Goal: Task Accomplishment & Management: Manage account settings

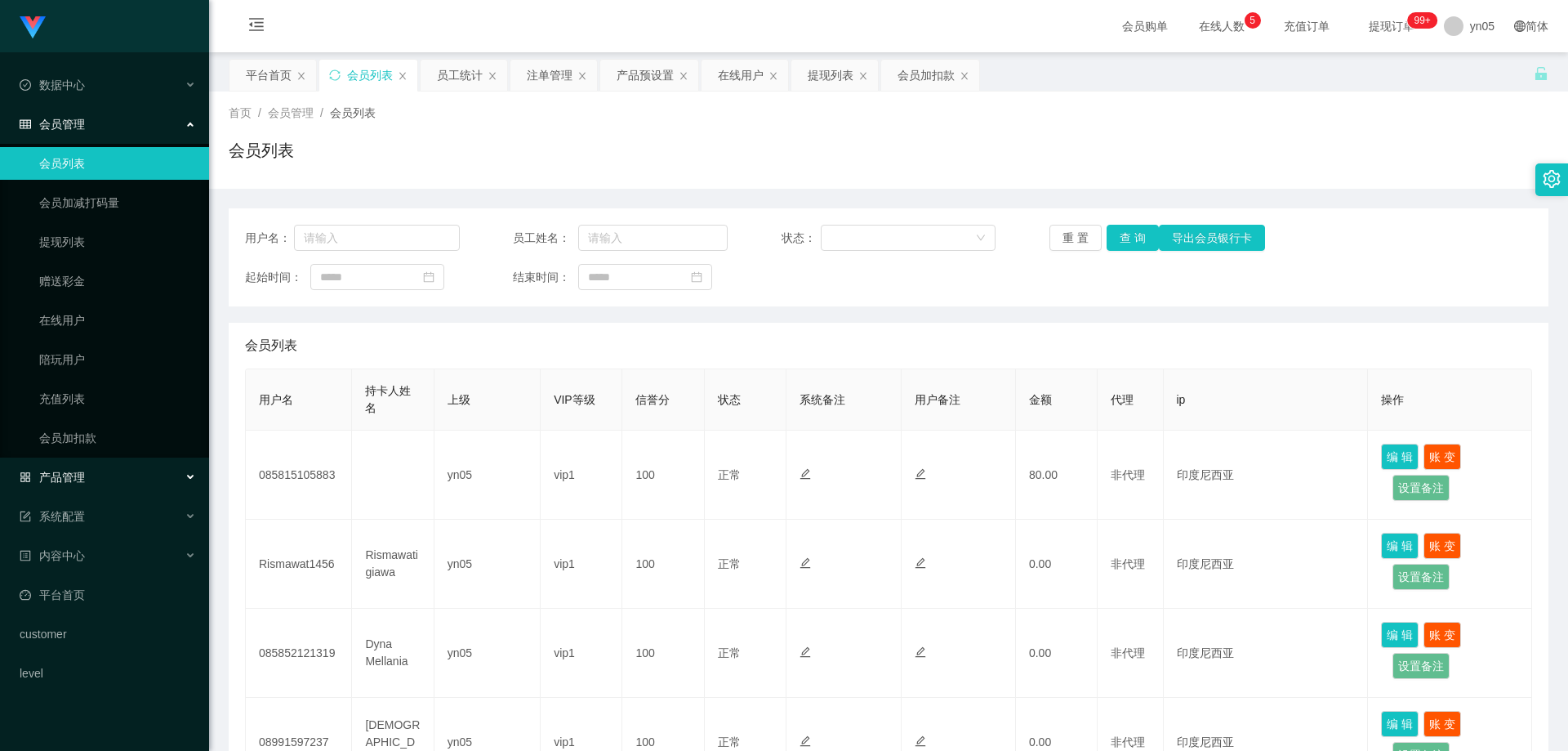
click at [93, 476] on div "产品管理" at bounding box center [105, 477] width 209 height 33
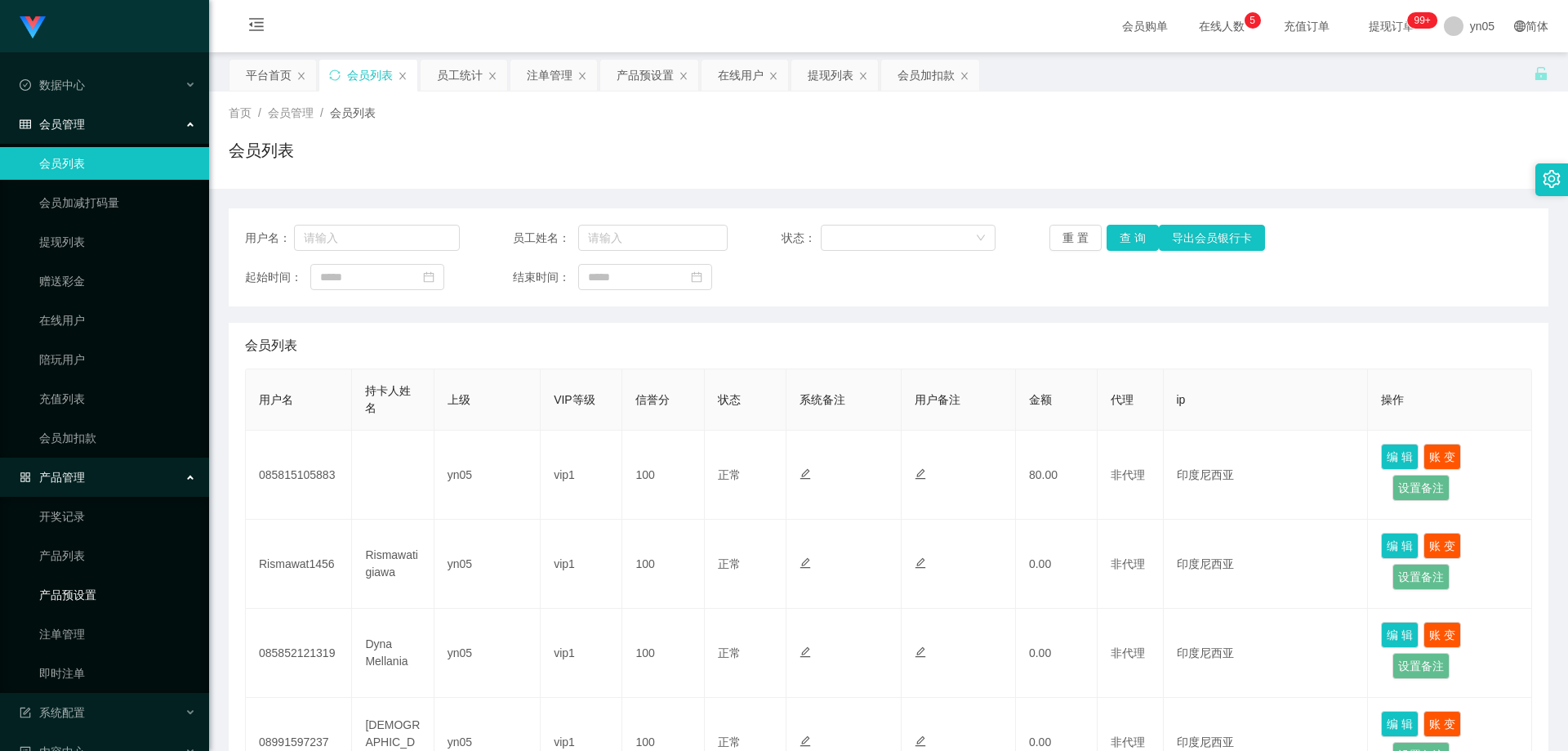
click at [82, 604] on link "产品预设置" at bounding box center [117, 594] width 157 height 33
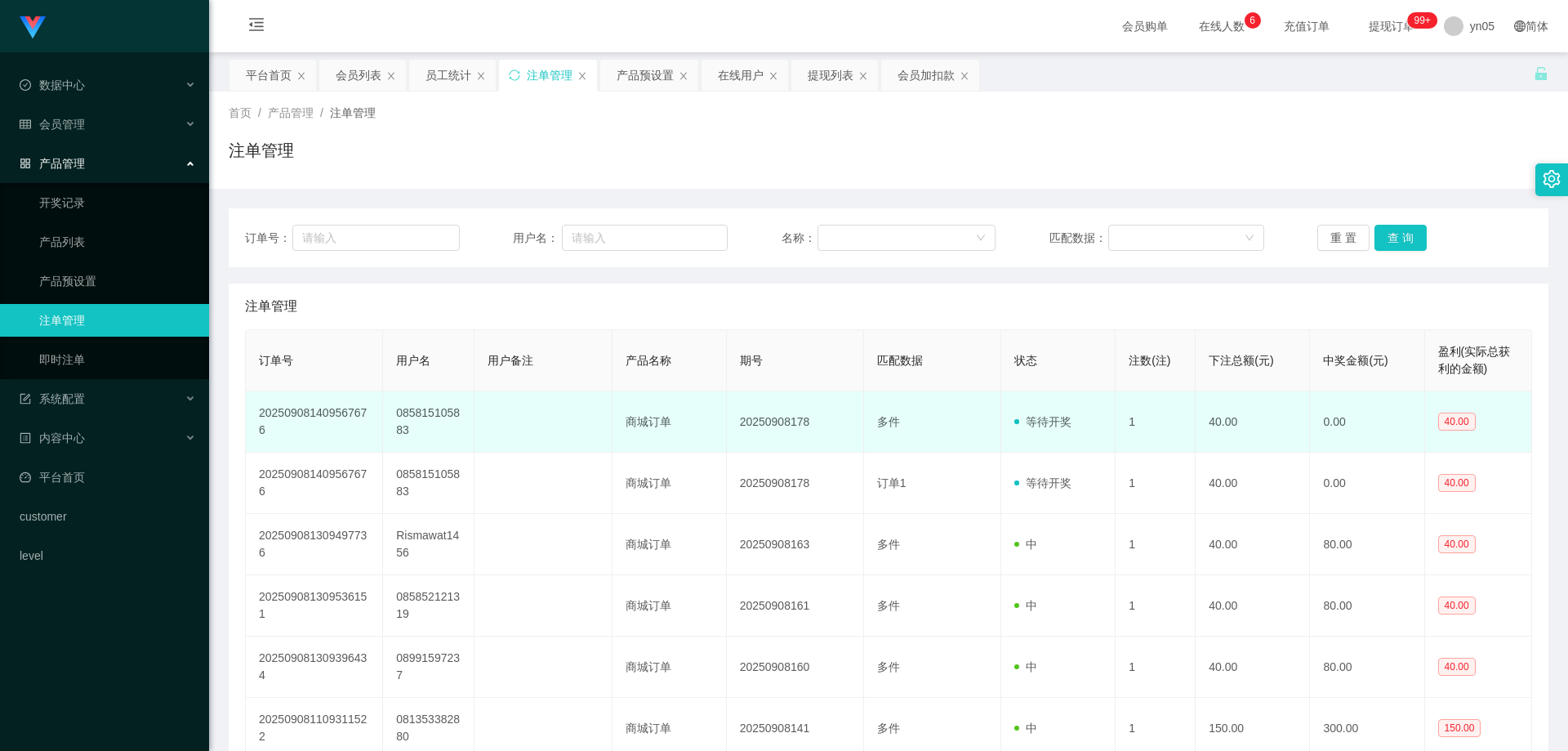
click at [424, 413] on td "085815105883" at bounding box center [428, 423] width 91 height 61
copy td "085815105883"
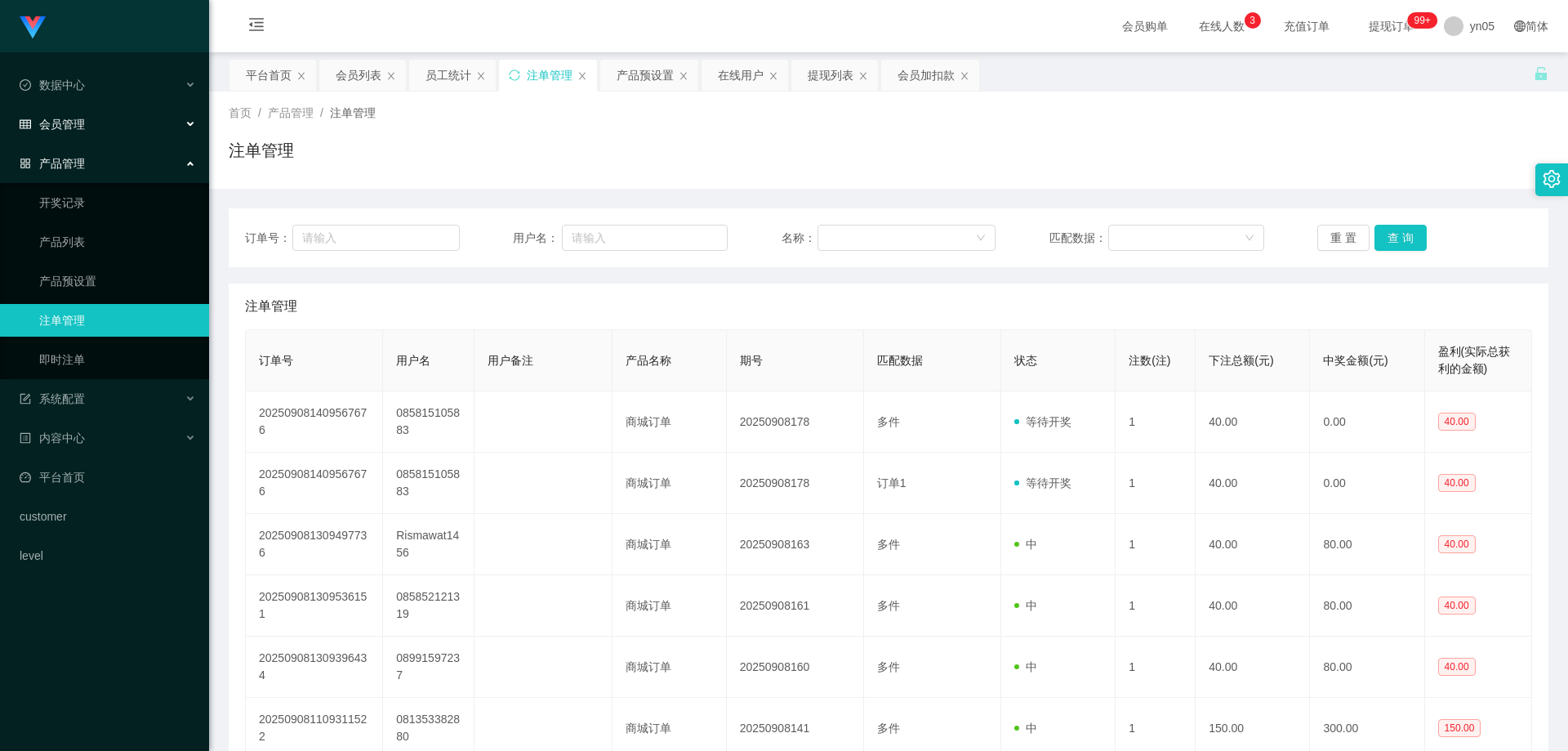
click at [90, 124] on div "会员管理" at bounding box center [105, 124] width 209 height 33
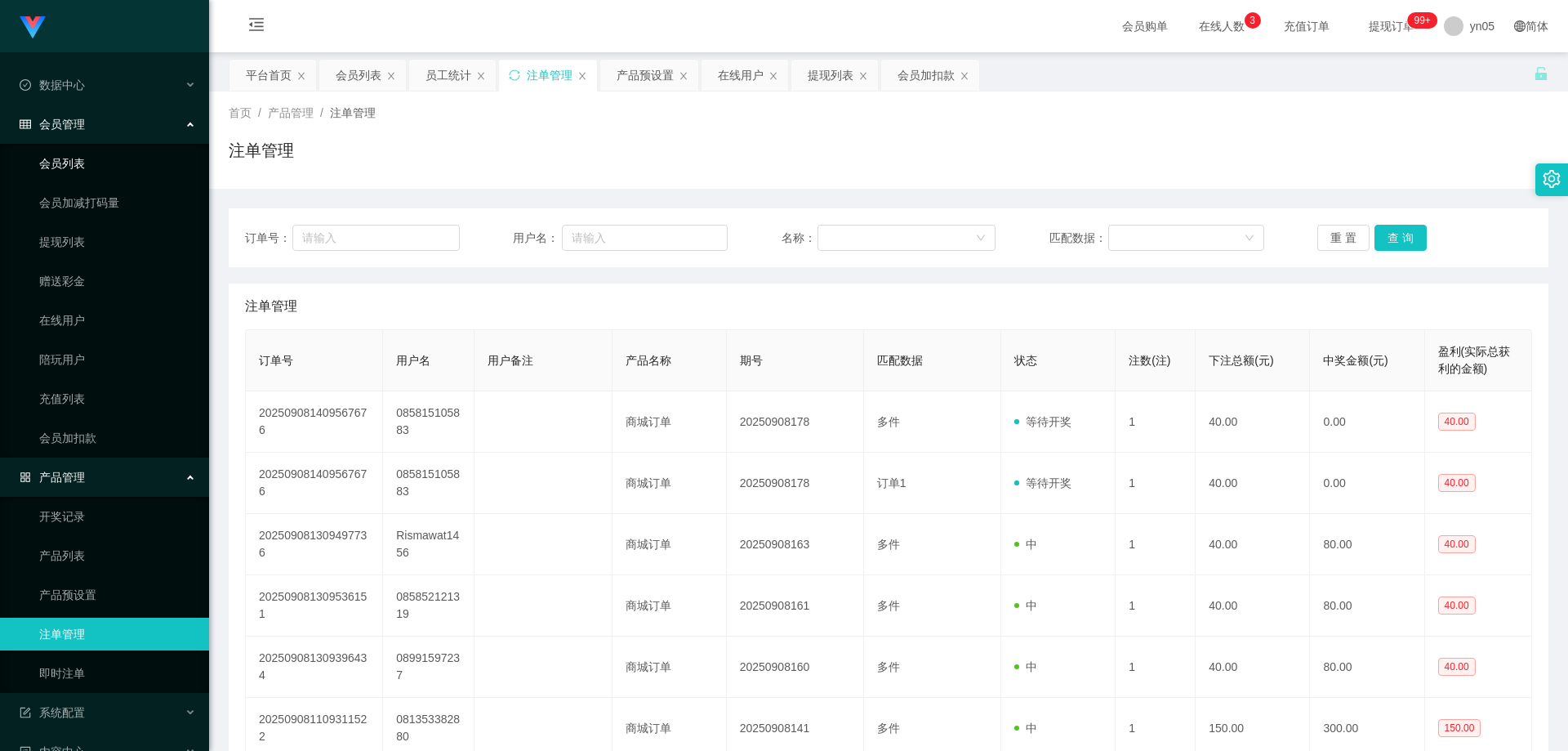
click at [64, 169] on link "会员列表" at bounding box center [117, 163] width 157 height 33
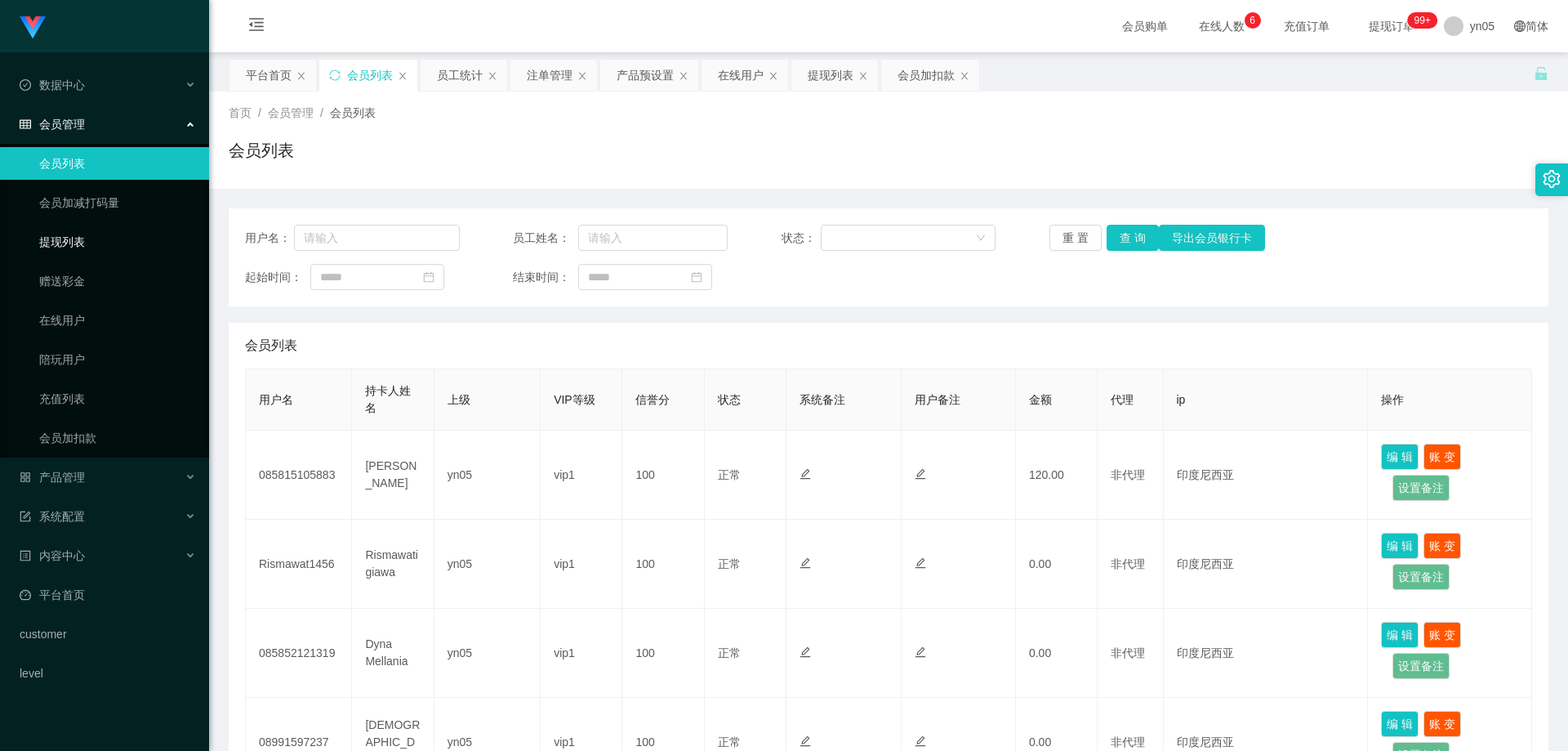
click at [108, 230] on link "提现列表" at bounding box center [117, 242] width 157 height 33
click at [68, 326] on link "在线用户" at bounding box center [117, 320] width 157 height 33
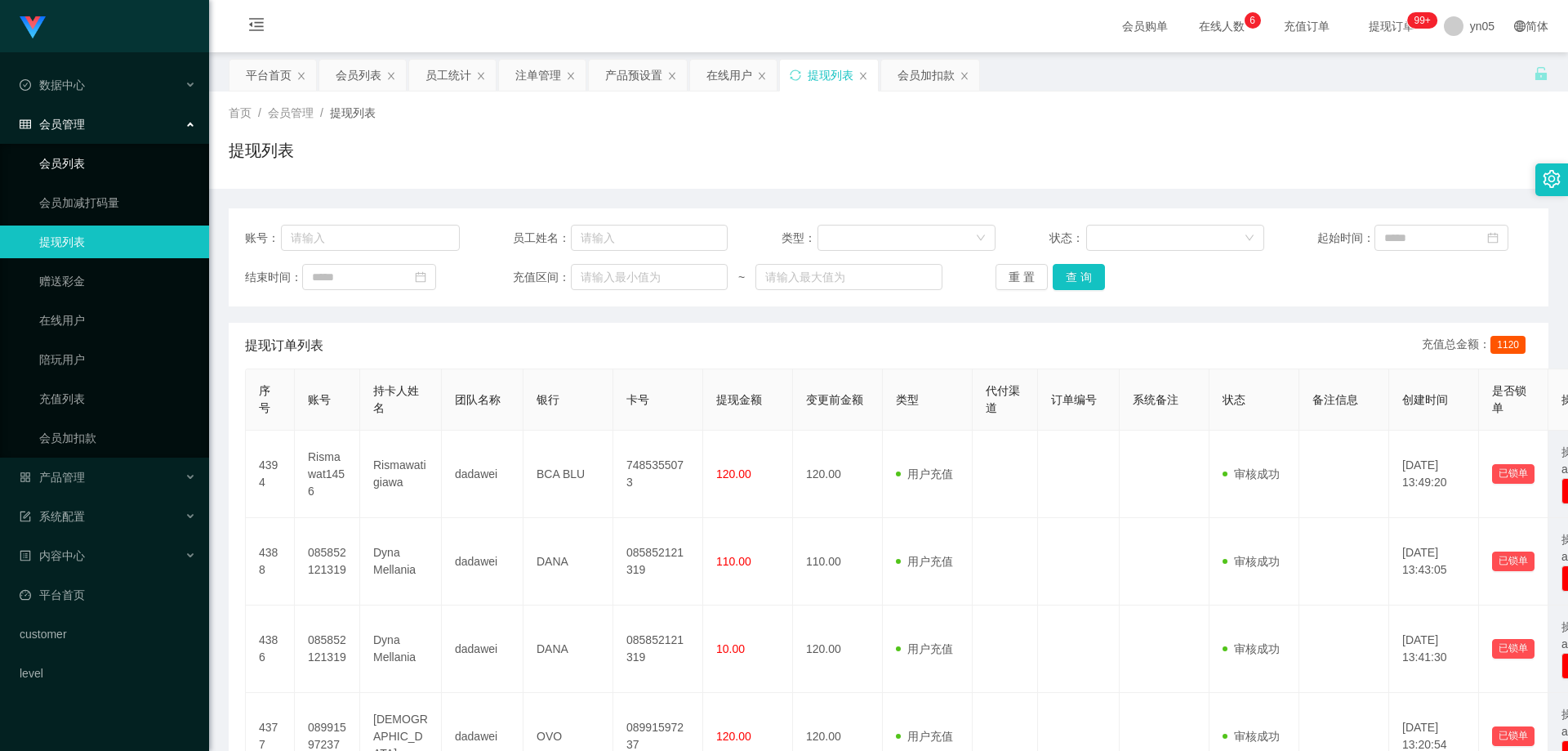
click at [78, 170] on link "会员列表" at bounding box center [117, 163] width 157 height 33
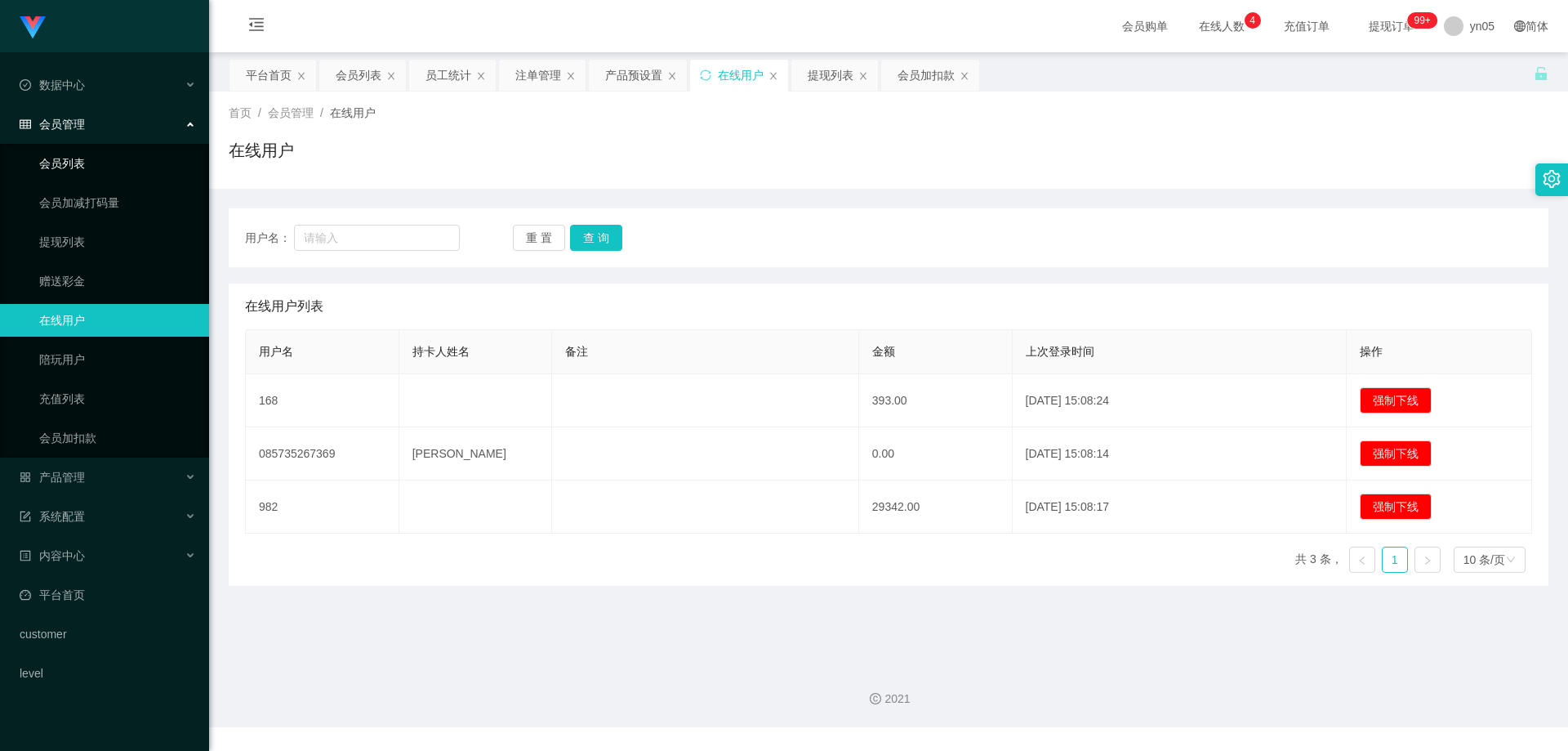
click at [114, 175] on link "会员列表" at bounding box center [117, 163] width 157 height 33
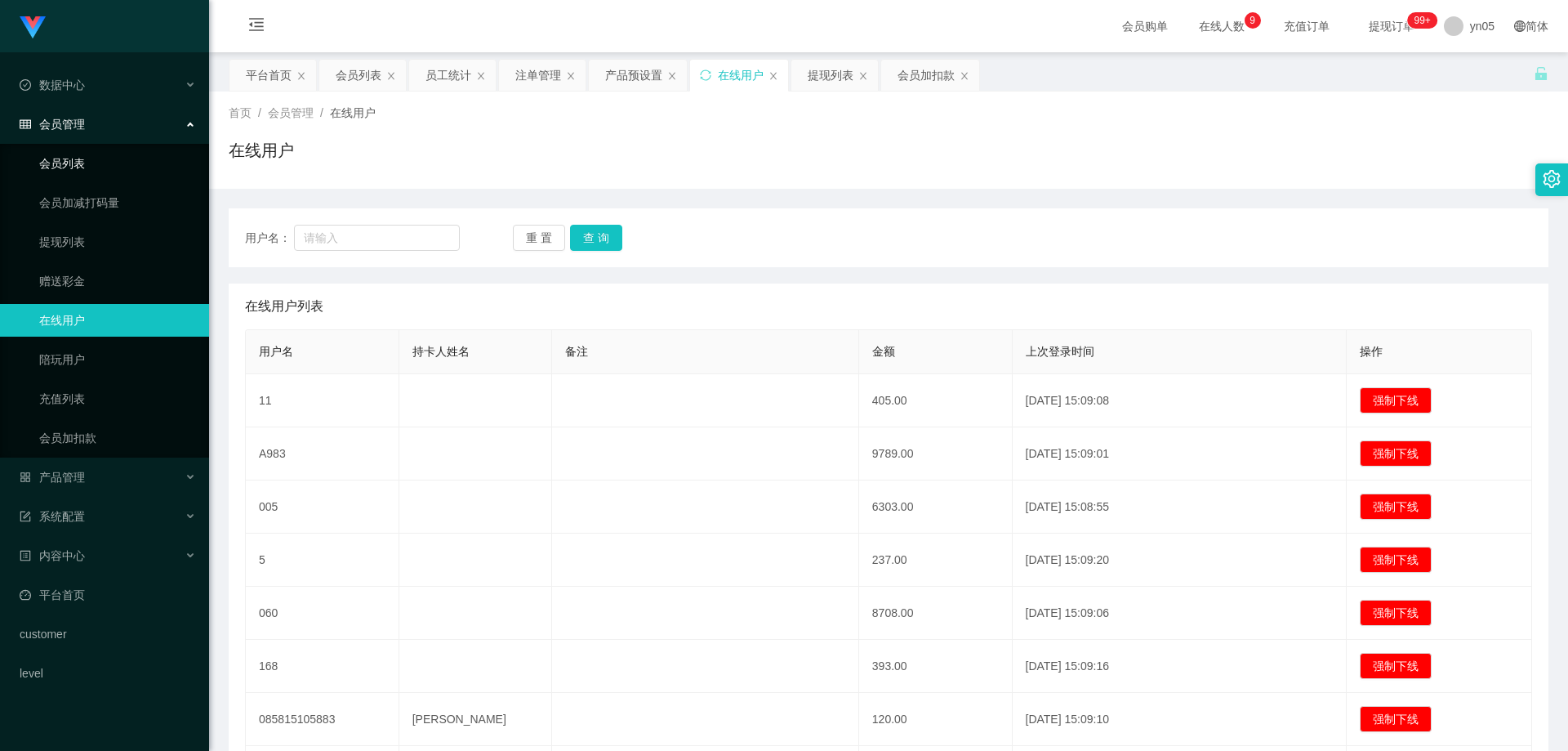
click at [74, 151] on link "会员列表" at bounding box center [117, 163] width 157 height 33
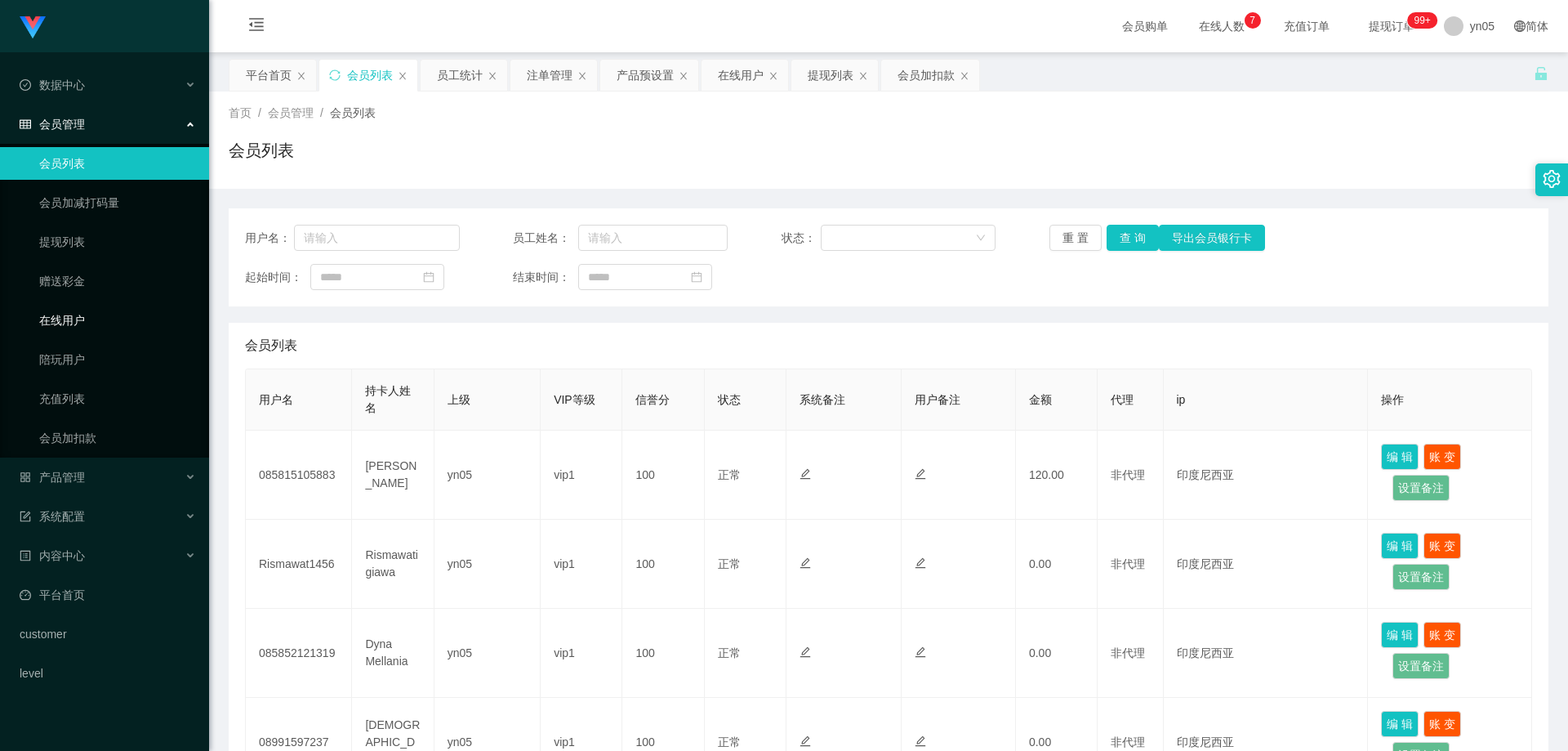
click at [81, 325] on link "在线用户" at bounding box center [117, 320] width 157 height 33
drag, startPoint x: 90, startPoint y: 319, endPoint x: 100, endPoint y: 309, distance: 14.1
click at [90, 319] on link "在线用户" at bounding box center [117, 320] width 157 height 33
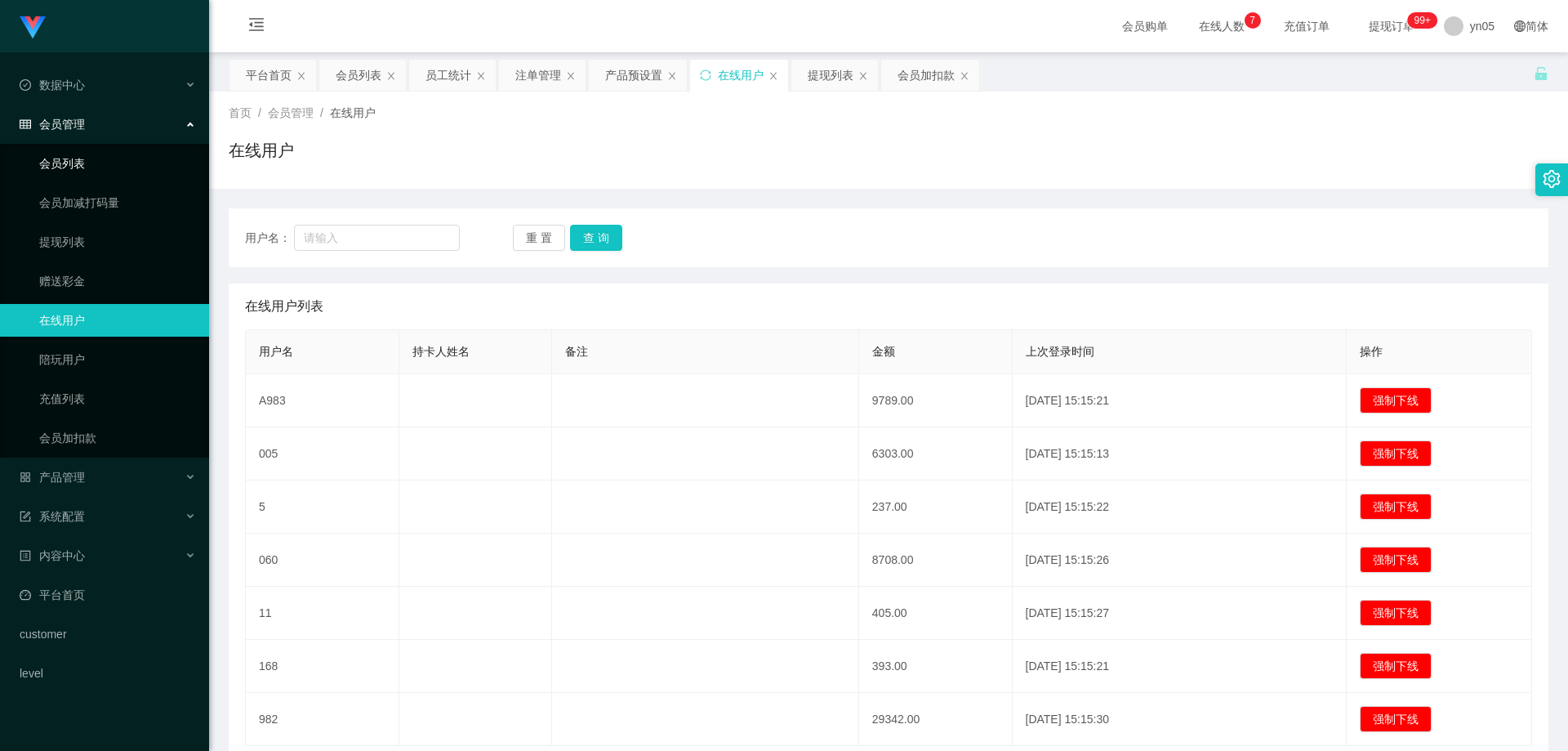
click at [71, 167] on link "会员列表" at bounding box center [117, 163] width 157 height 33
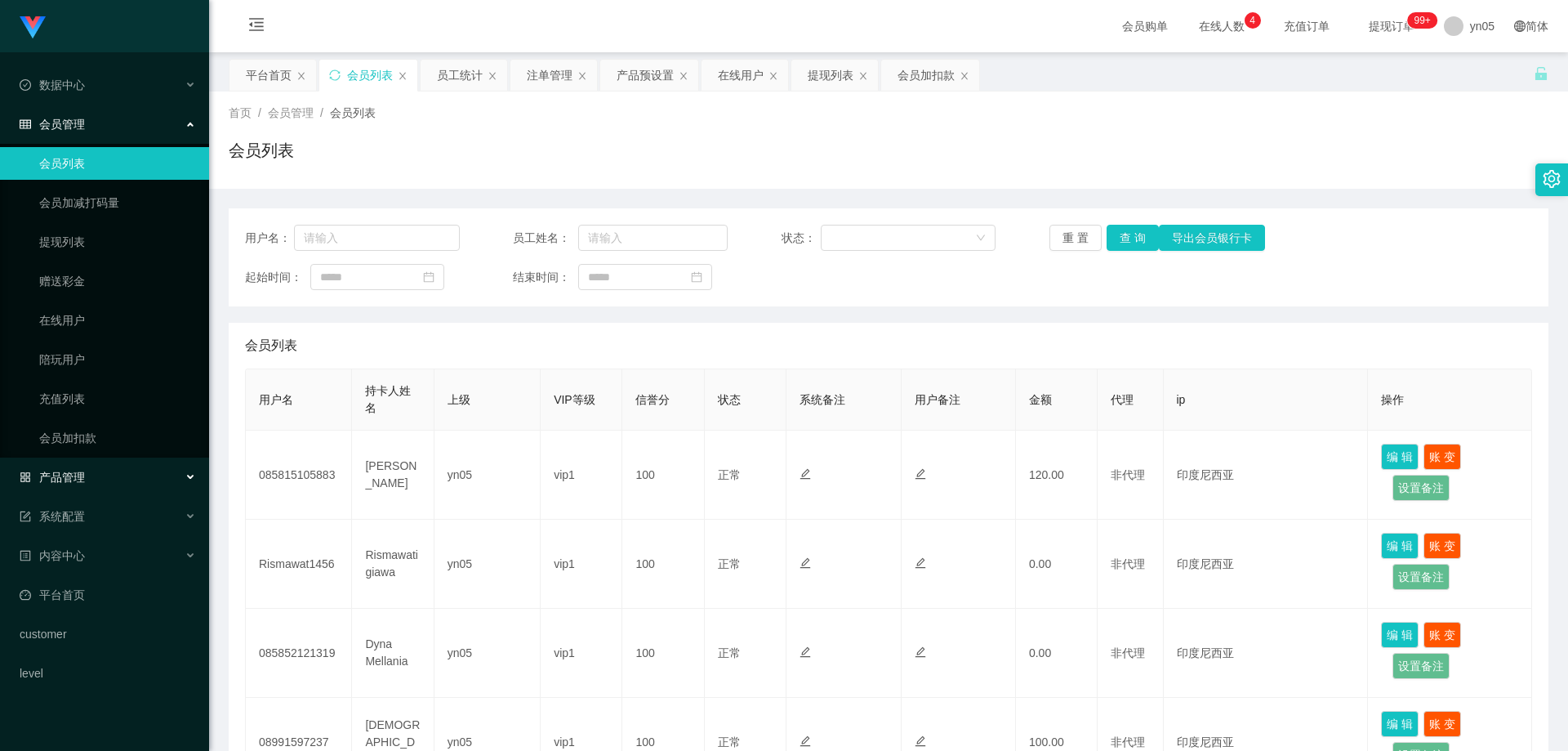
click at [68, 481] on span "产品管理" at bounding box center [52, 477] width 65 height 13
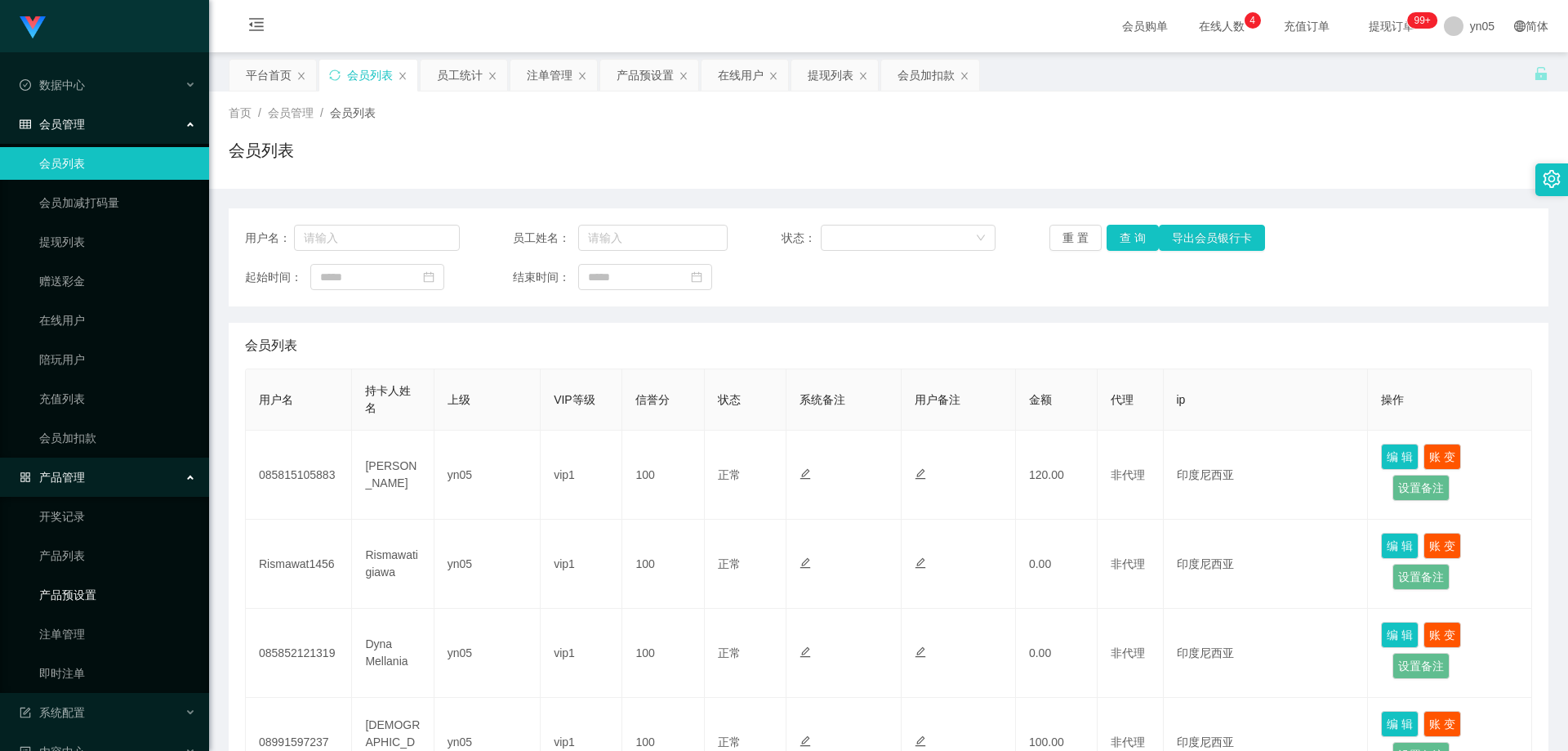
click at [87, 594] on link "产品预设置" at bounding box center [117, 594] width 157 height 33
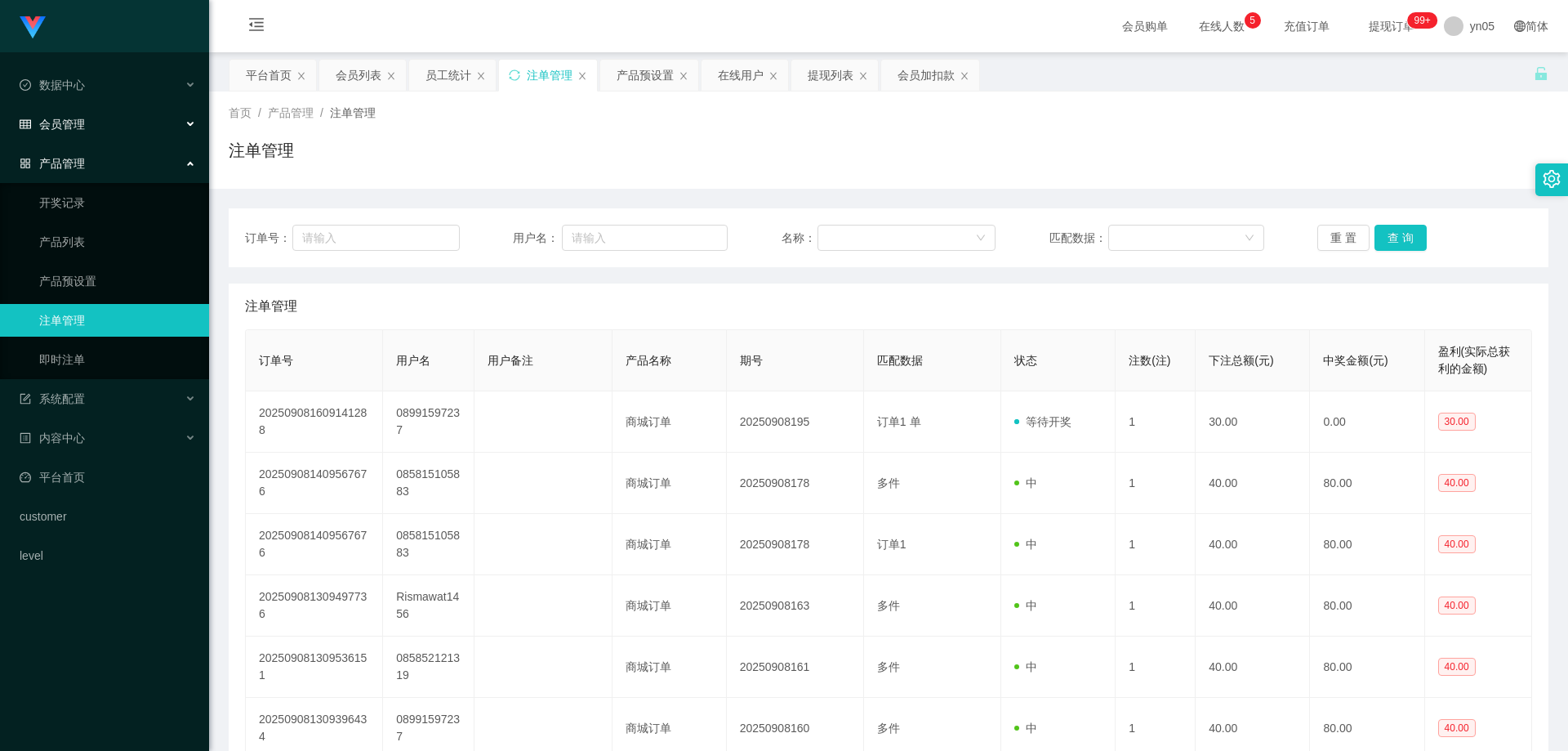
click at [84, 120] on span "会员管理" at bounding box center [52, 125] width 65 height 13
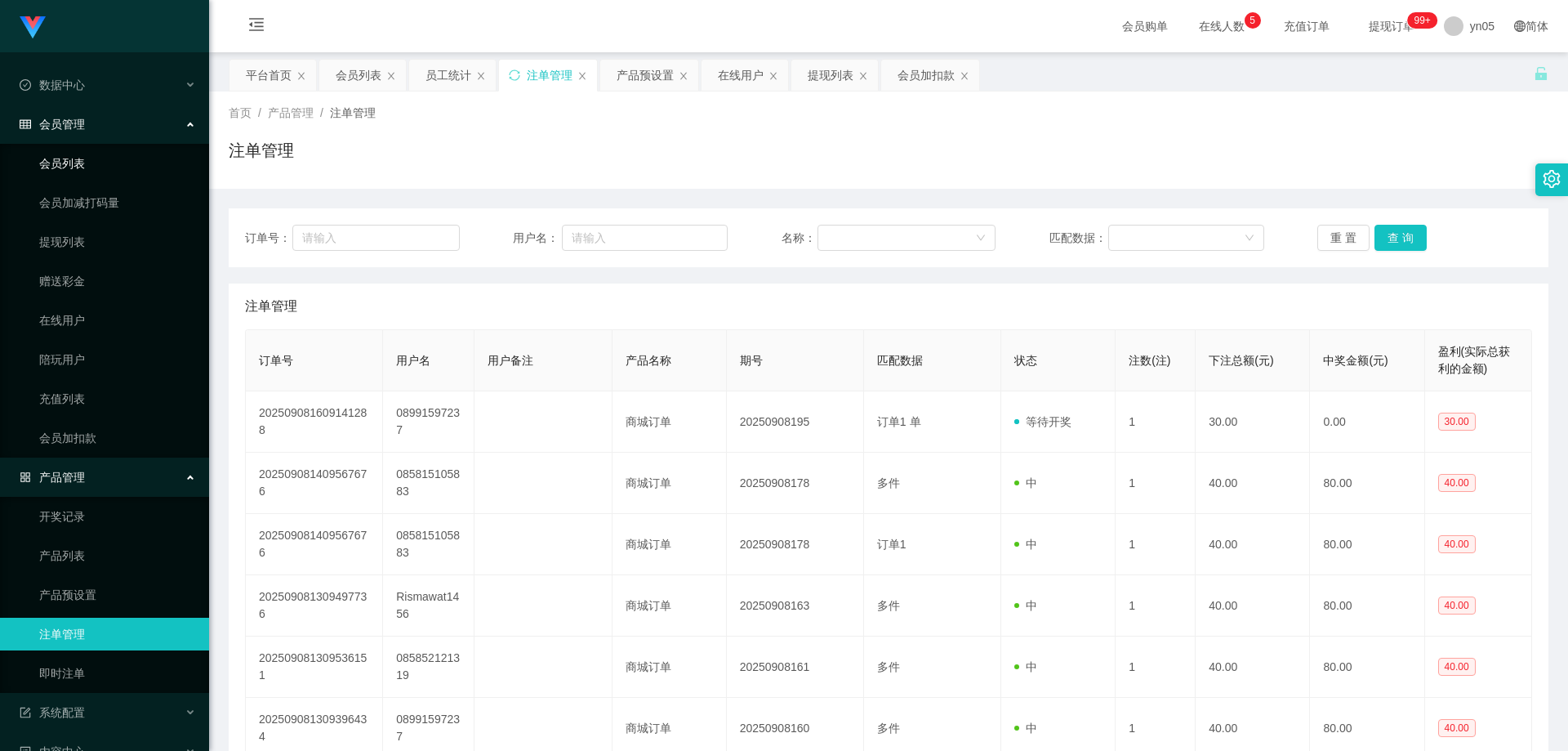
click at [76, 159] on link "会员列表" at bounding box center [117, 163] width 157 height 33
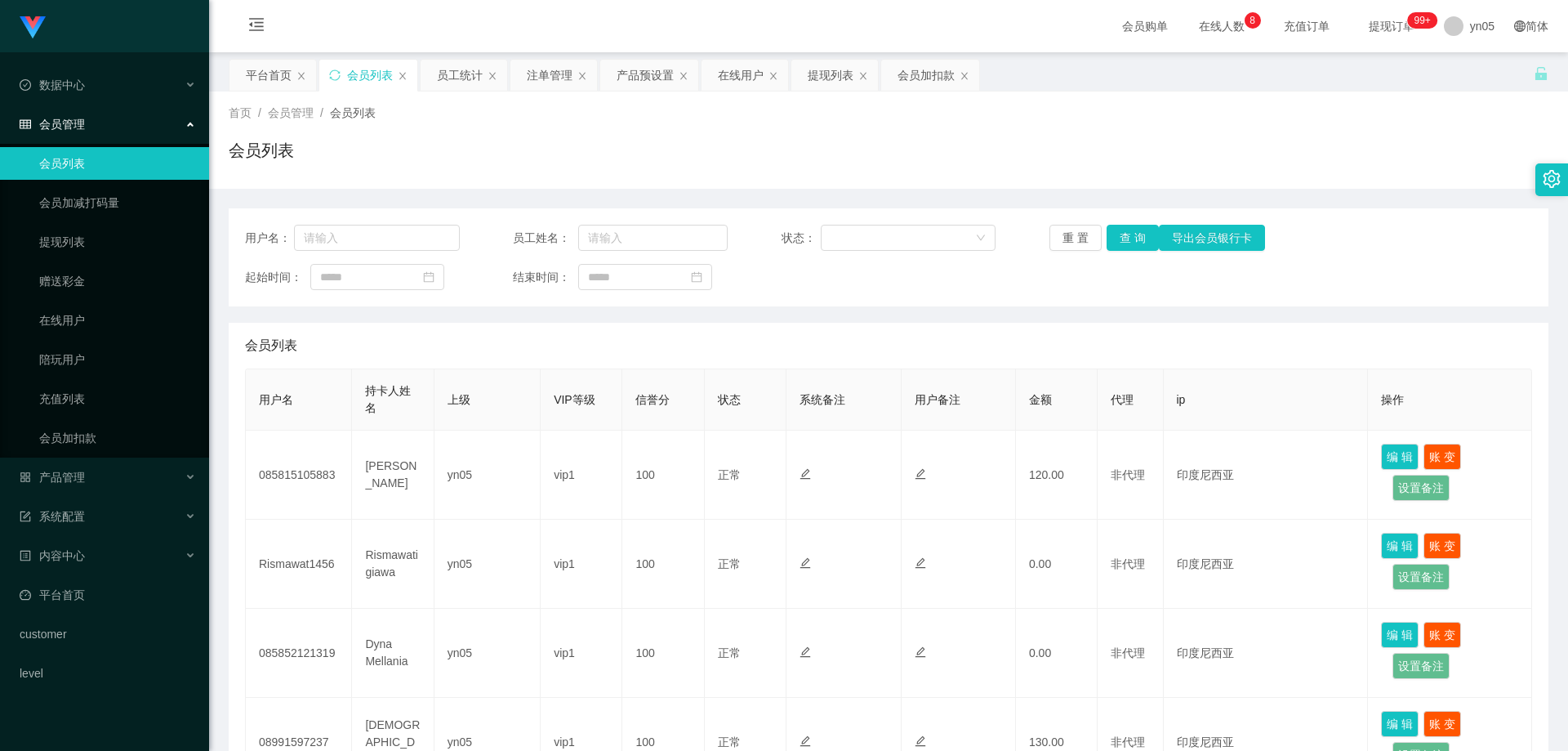
scroll to position [163, 0]
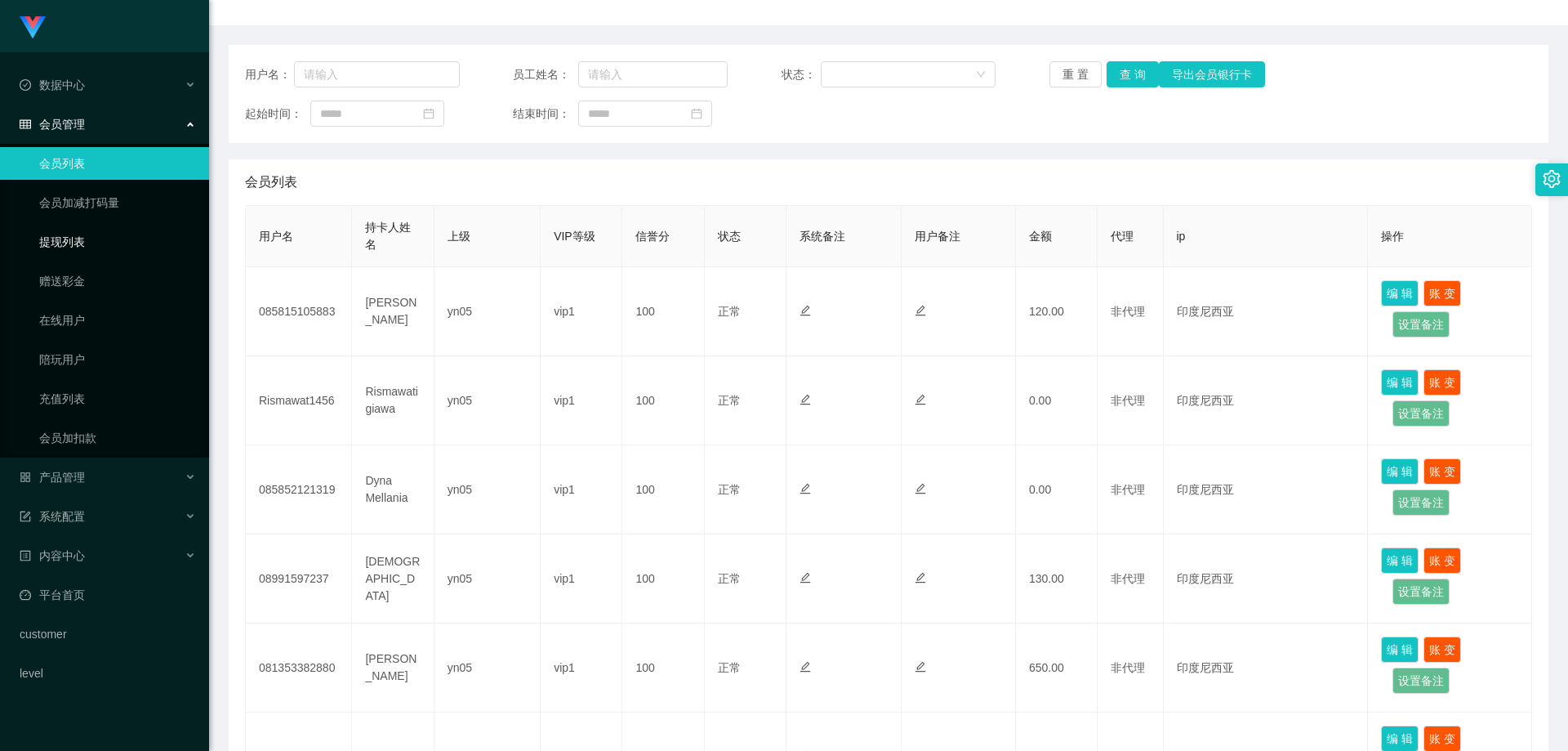
click at [97, 255] on link "提现列表" at bounding box center [117, 242] width 157 height 33
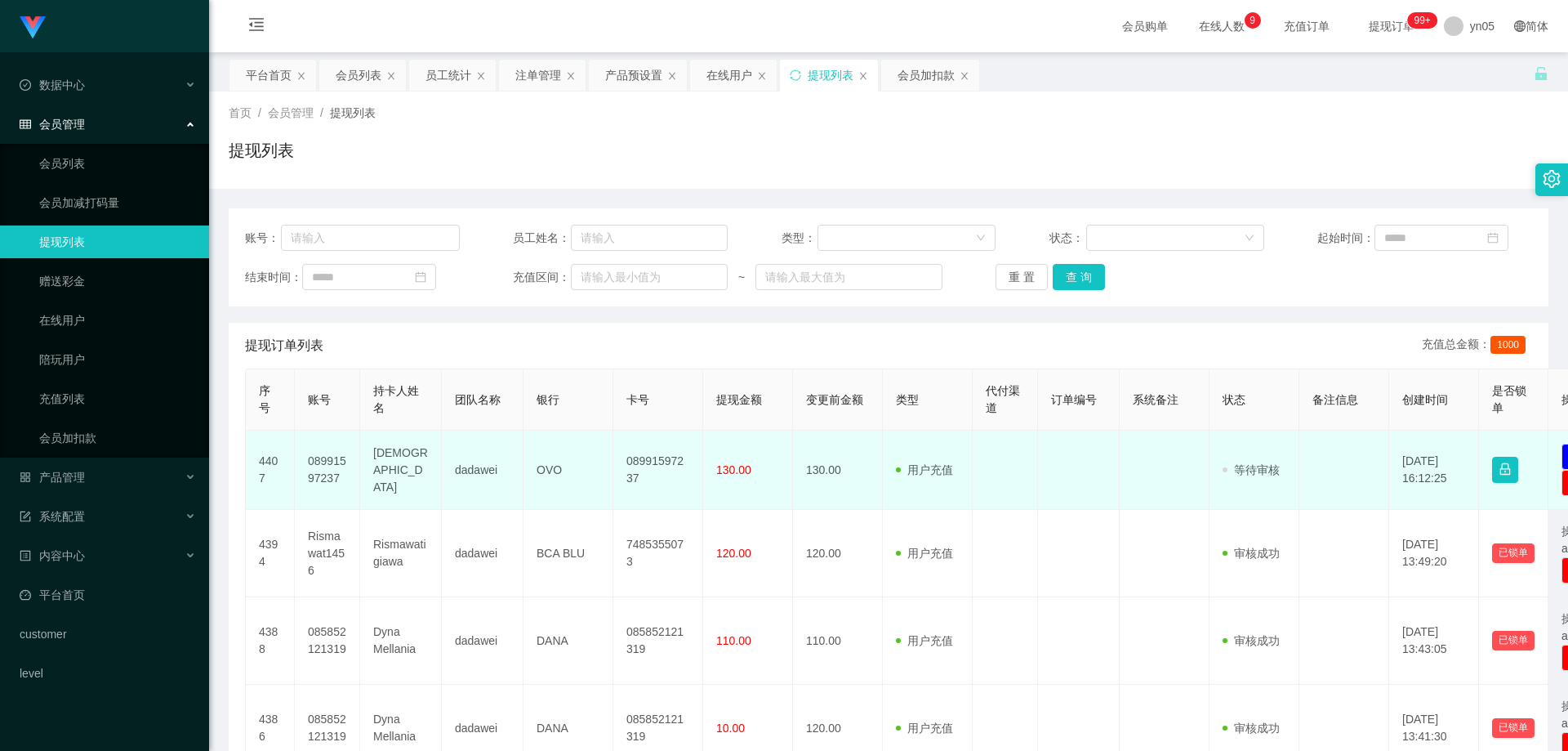
click at [327, 457] on td "08991597237" at bounding box center [327, 470] width 65 height 80
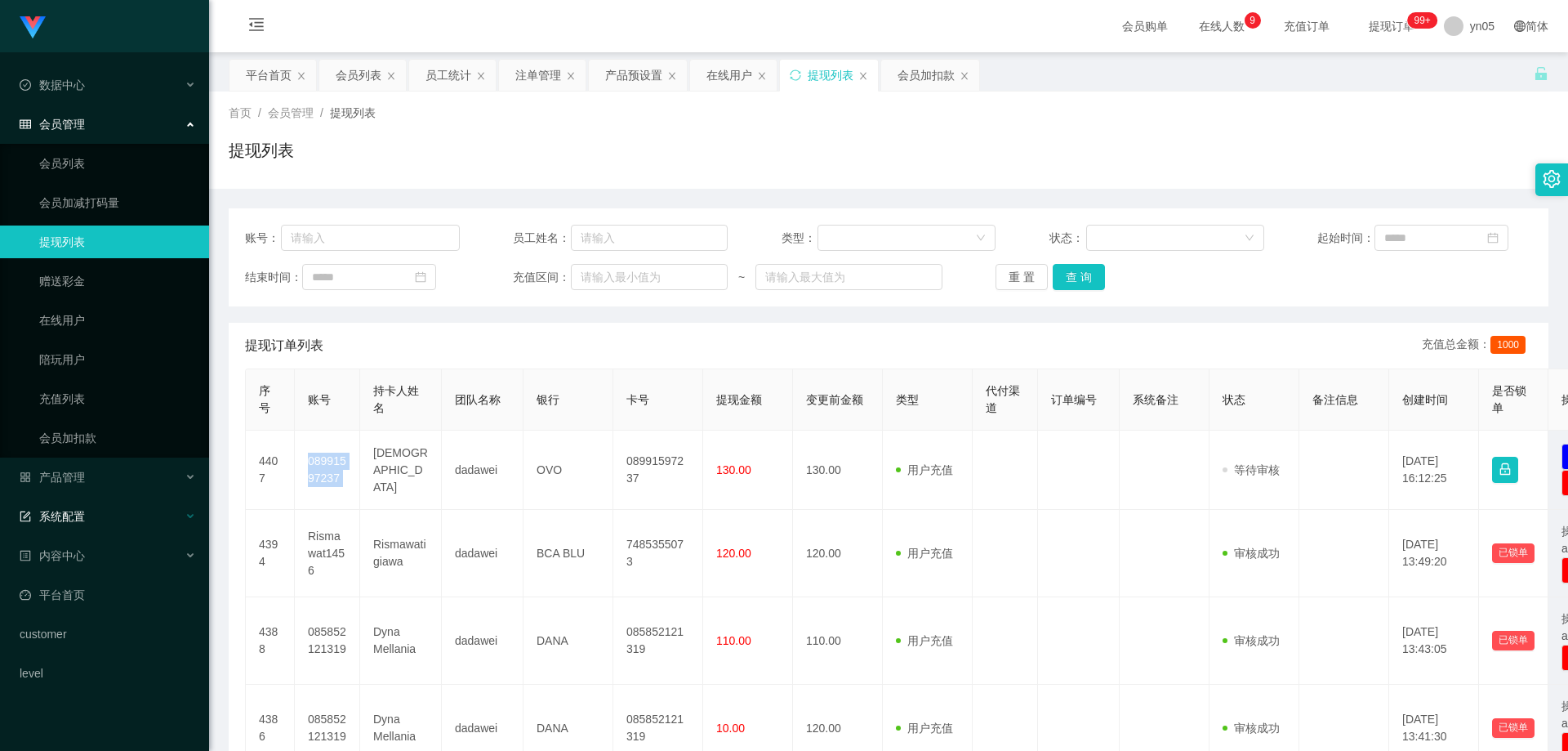
copy td "08991597237"
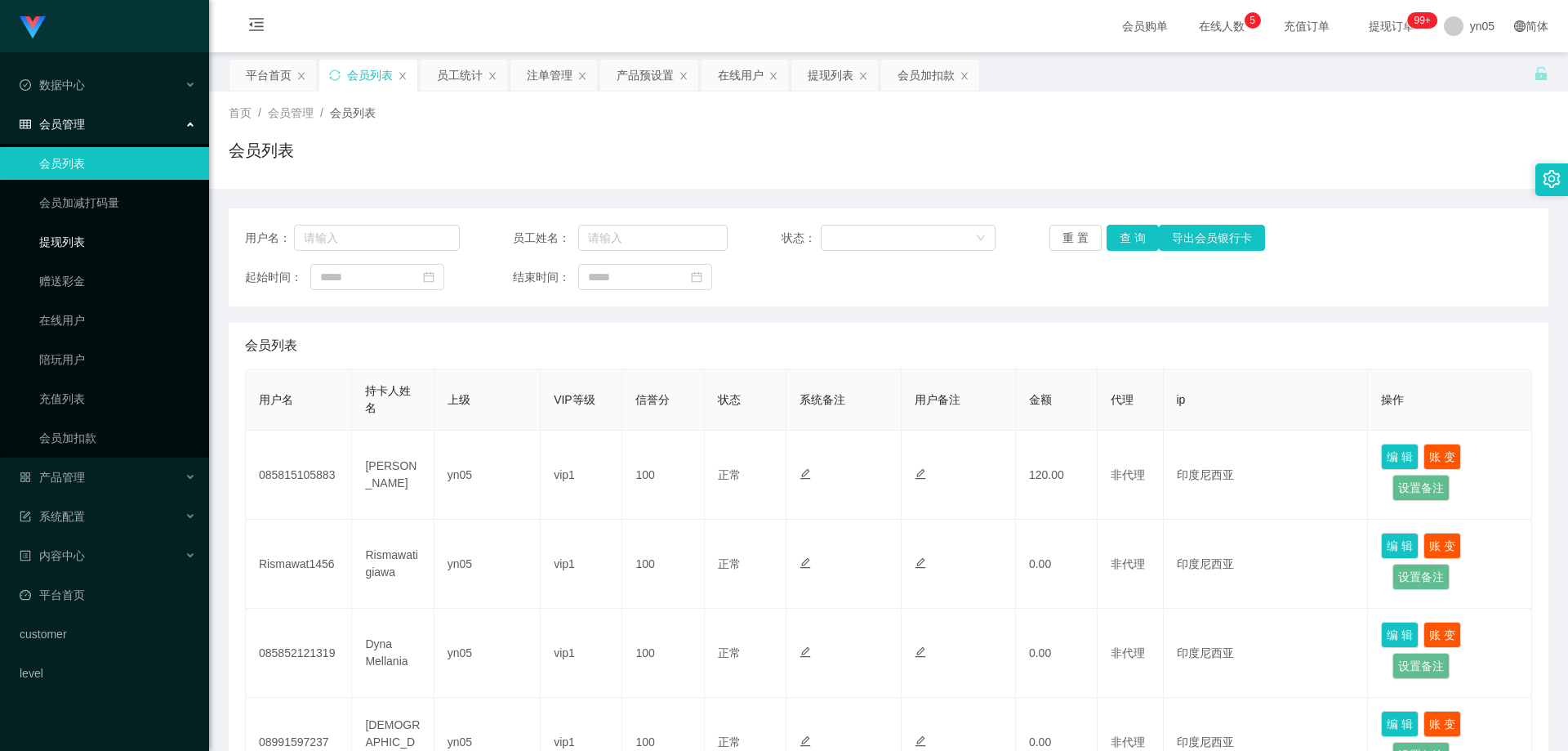
click at [96, 239] on link "提现列表" at bounding box center [117, 242] width 157 height 33
